Goal: Transaction & Acquisition: Book appointment/travel/reservation

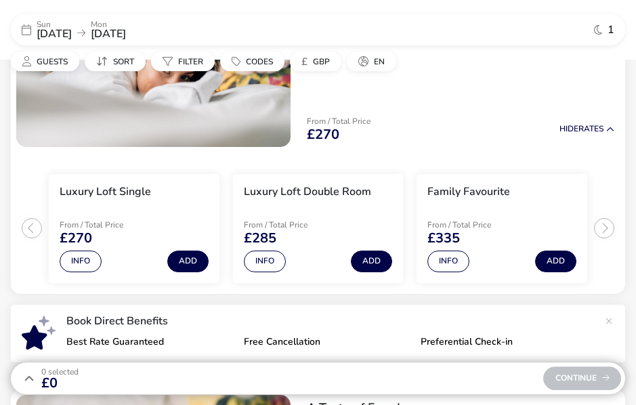
scroll to position [210, 0]
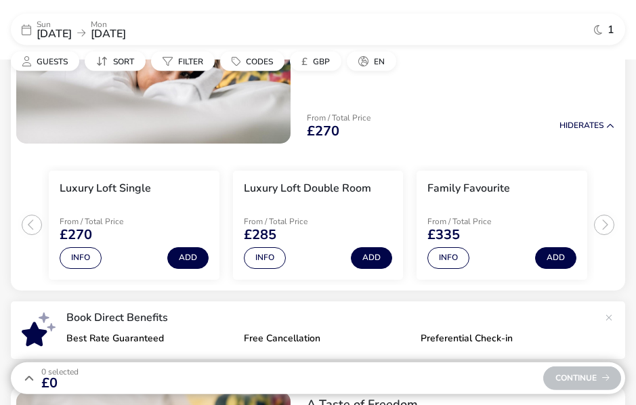
click at [276, 257] on button "Info" at bounding box center [265, 258] width 42 height 22
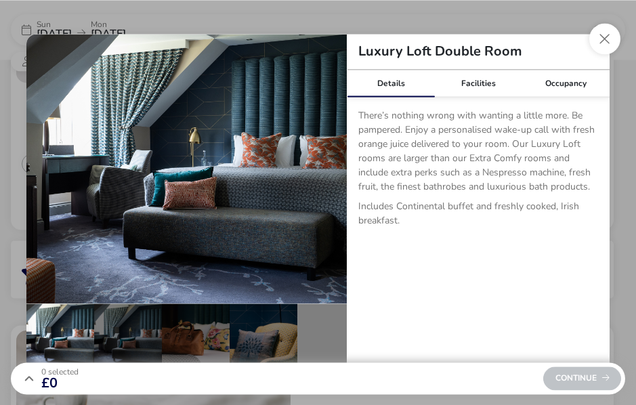
scroll to position [270, 0]
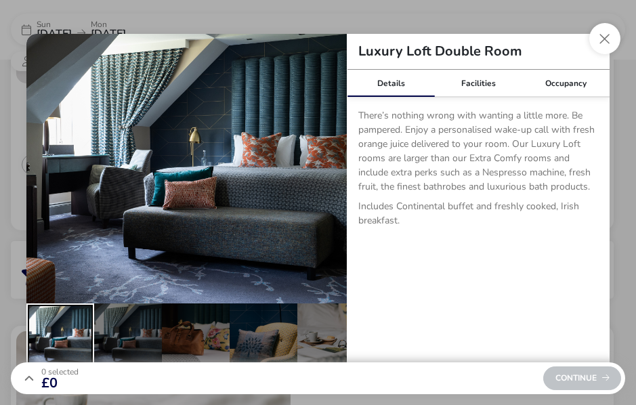
click at [83, 360] on div "details" at bounding box center [60, 337] width 68 height 68
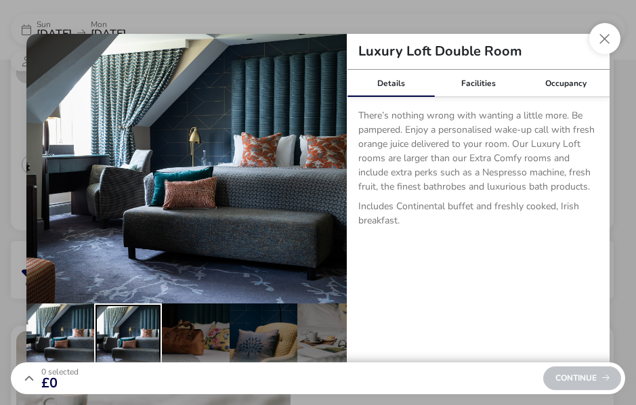
click at [142, 356] on div "details" at bounding box center [128, 337] width 68 height 68
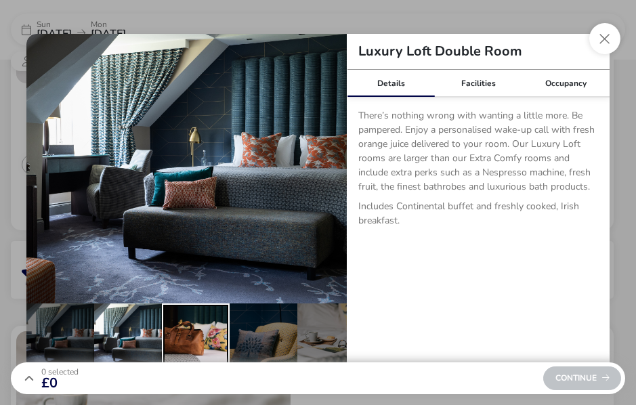
click at [198, 366] on div "details" at bounding box center [196, 337] width 68 height 68
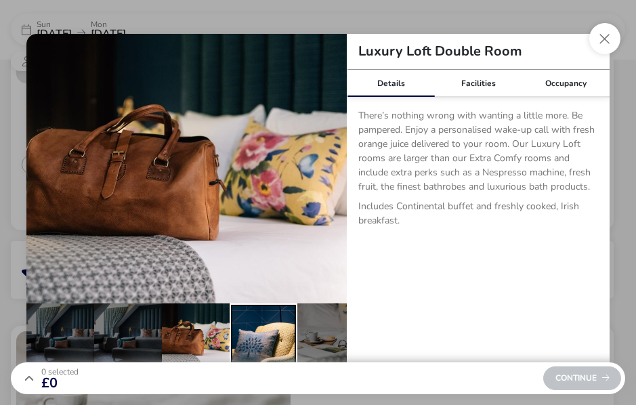
click at [265, 360] on div "details" at bounding box center [264, 337] width 68 height 68
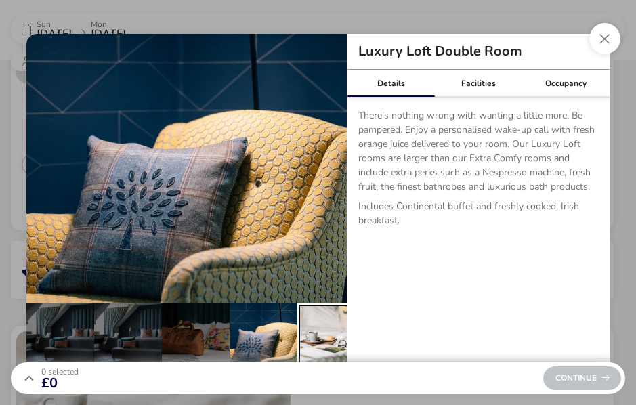
click at [316, 364] on div "details" at bounding box center [331, 337] width 68 height 68
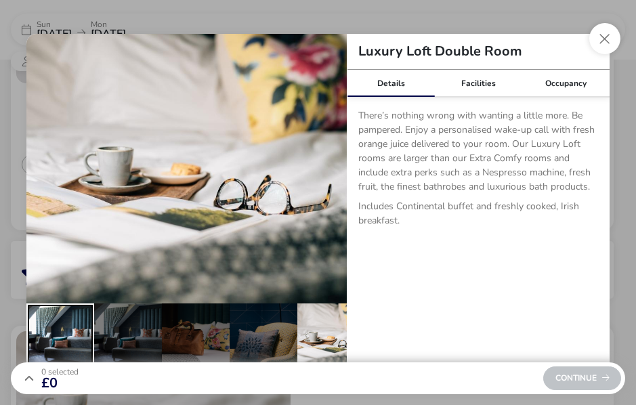
click at [67, 364] on div "details" at bounding box center [60, 337] width 68 height 68
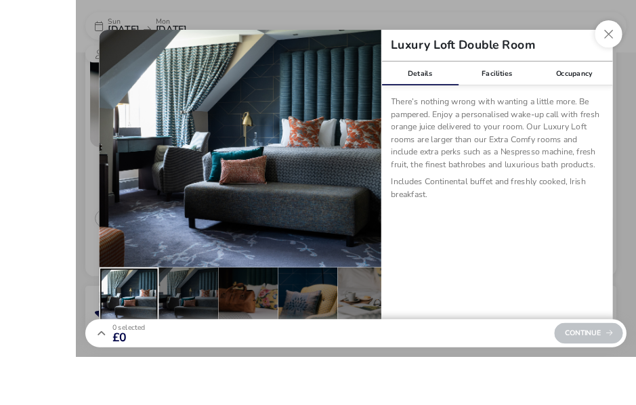
scroll to position [241, 0]
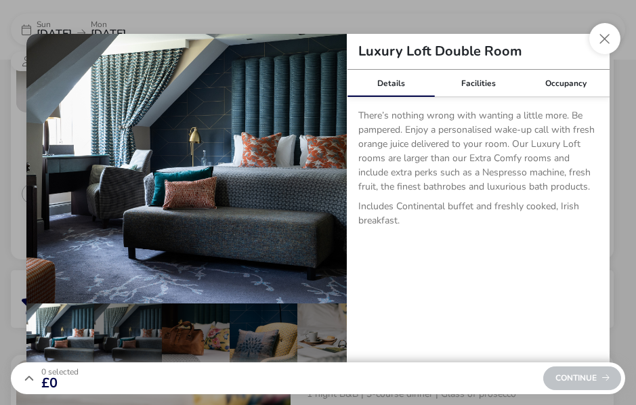
click at [601, 54] on button "Close dialog" at bounding box center [604, 38] width 31 height 31
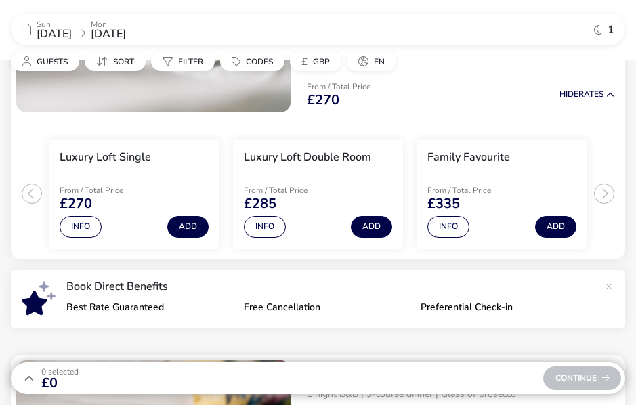
click at [458, 226] on button "Info" at bounding box center [448, 227] width 42 height 22
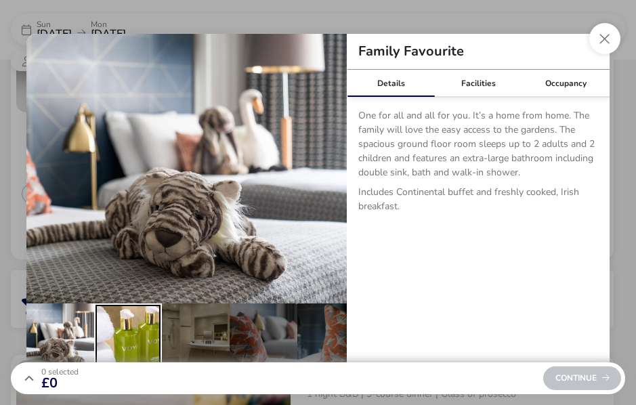
click at [123, 371] on div "details" at bounding box center [128, 337] width 68 height 68
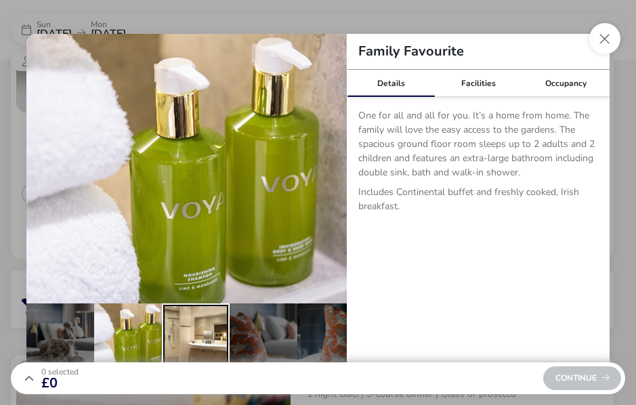
click at [195, 367] on div "details" at bounding box center [196, 337] width 68 height 68
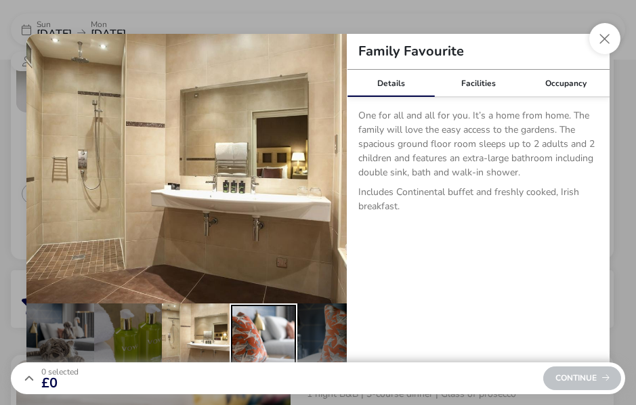
click at [265, 355] on div "details" at bounding box center [264, 337] width 68 height 68
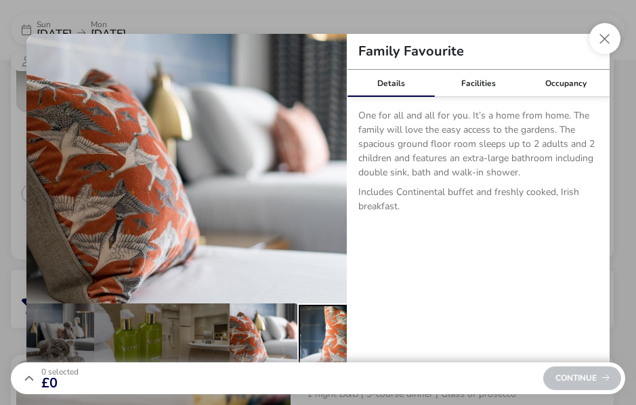
click at [316, 361] on div "details" at bounding box center [331, 337] width 68 height 68
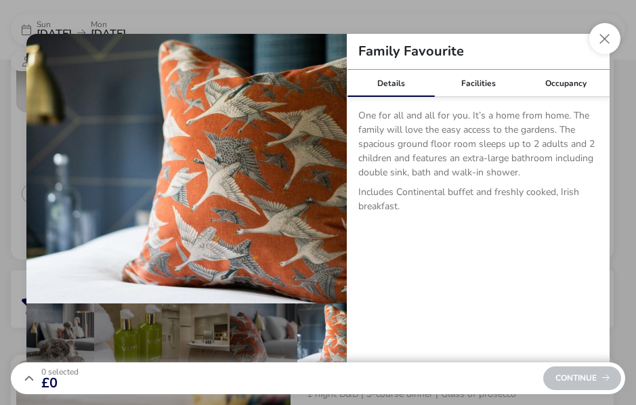
click at [612, 54] on button "Close dialog" at bounding box center [604, 38] width 31 height 31
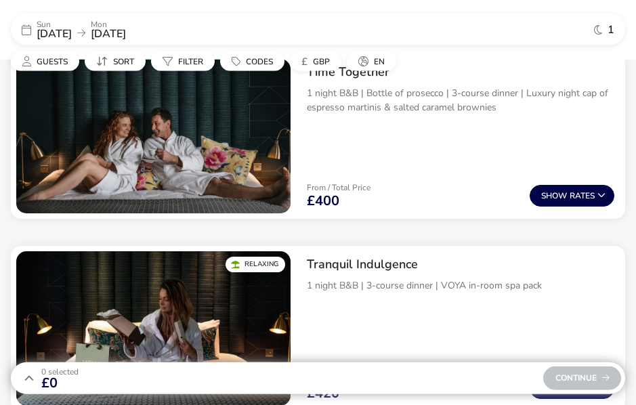
scroll to position [735, 0]
